Goal: Check status

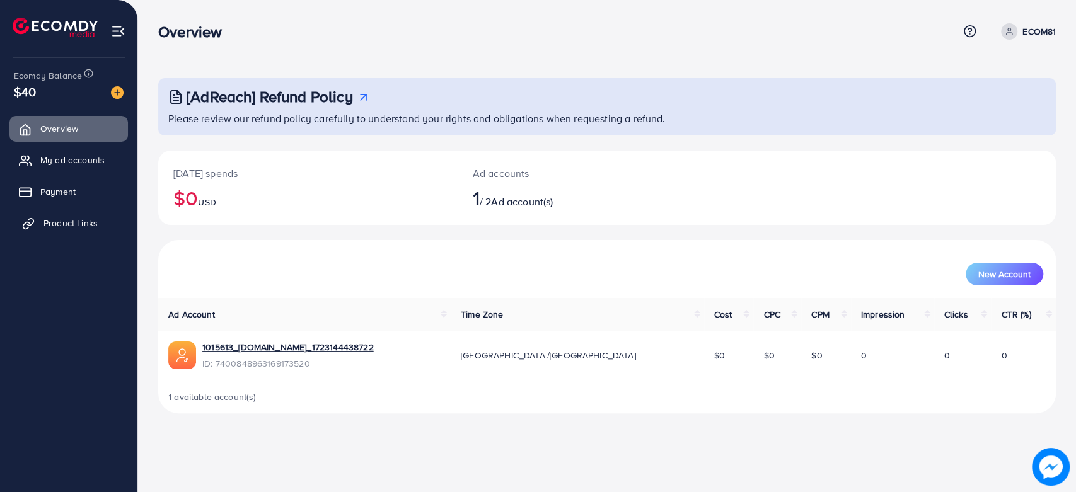
click at [102, 224] on link "Product Links" at bounding box center [68, 223] width 119 height 25
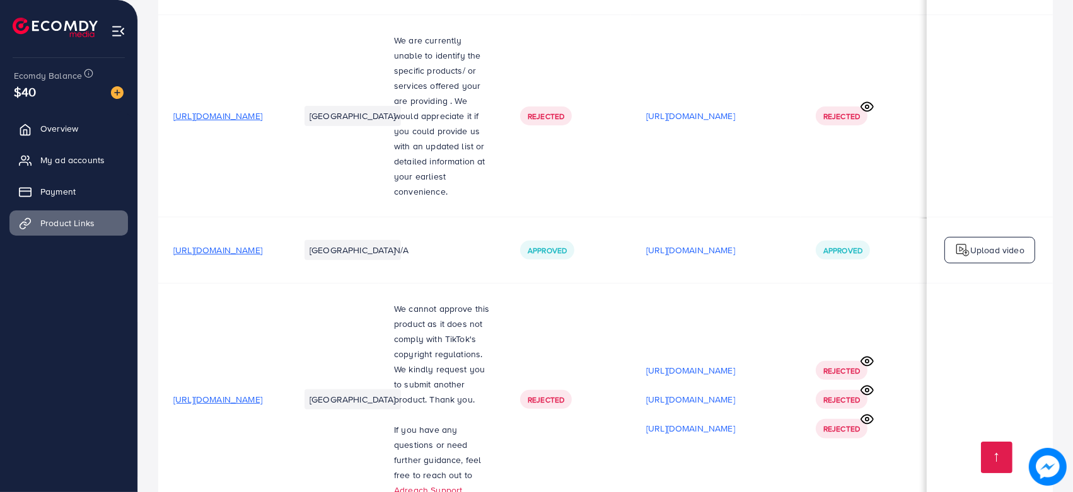
scroll to position [383, 0]
click at [525, 199] on td "Rejected" at bounding box center [568, 116] width 126 height 202
click at [726, 248] on p "https://files.ecomdy.com/videos/690bfd3b-564e-454f-a36f-451f7e2720f2-1759596297…" at bounding box center [690, 249] width 89 height 15
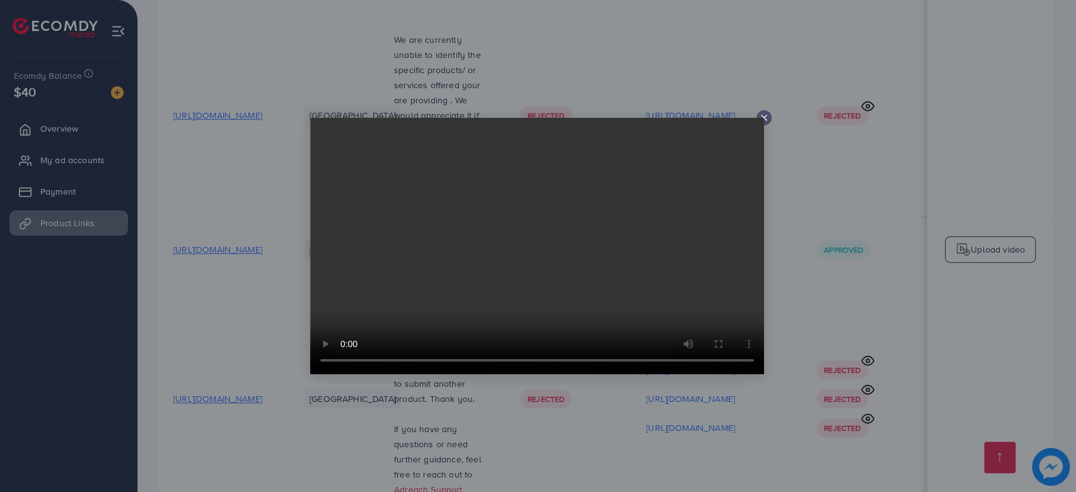
click at [764, 120] on icon at bounding box center [764, 118] width 10 height 10
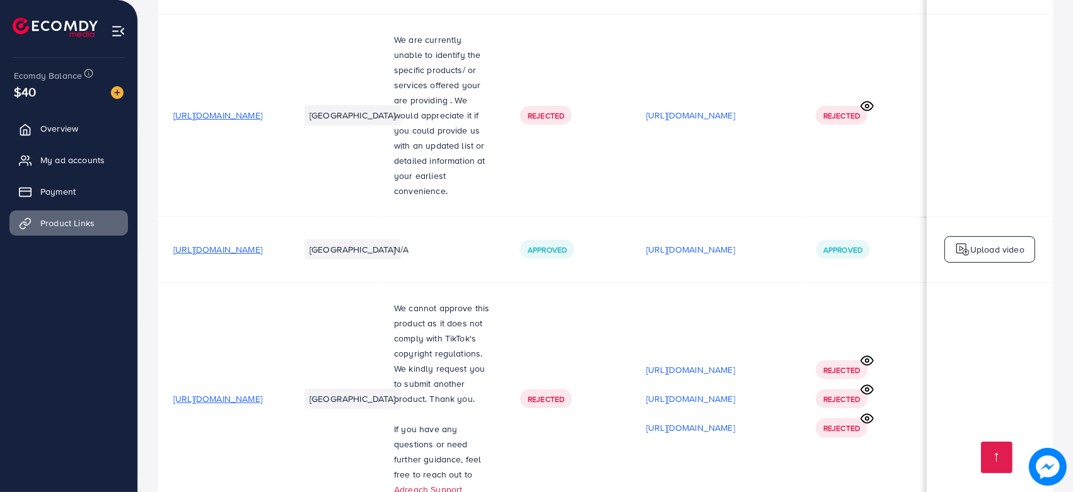
scroll to position [470, 0]
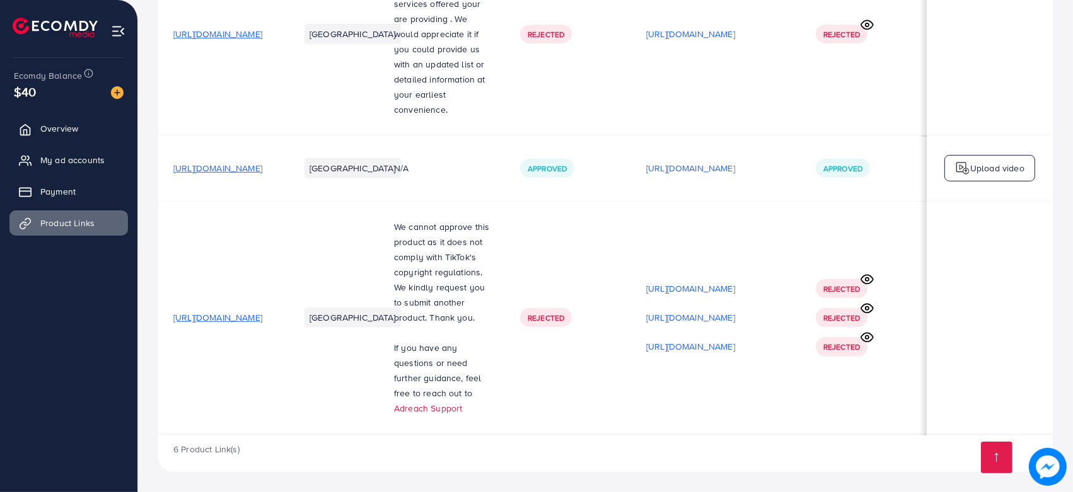
click at [472, 395] on link at bounding box center [472, 393] width 0 height 13
